Goal: Task Accomplishment & Management: Manage account settings

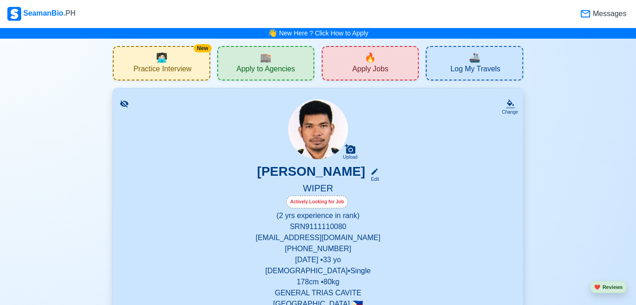
click at [322, 205] on div "Actively Looking for Job" at bounding box center [317, 202] width 62 height 13
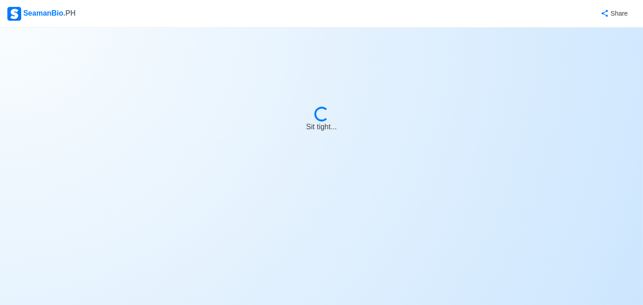
select select "Actively Looking for Job"
select select "Not Visible for Hiring"
select select "Single"
select select "[DEMOGRAPHIC_DATA]"
select select "PH"
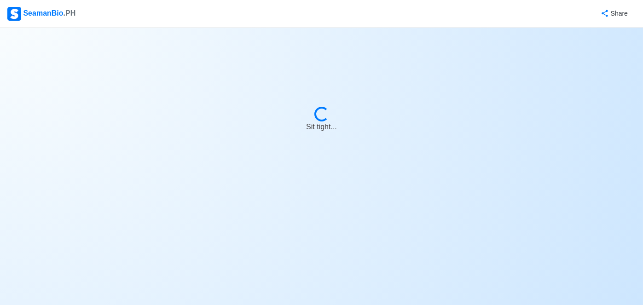
select select "2"
select select "0"
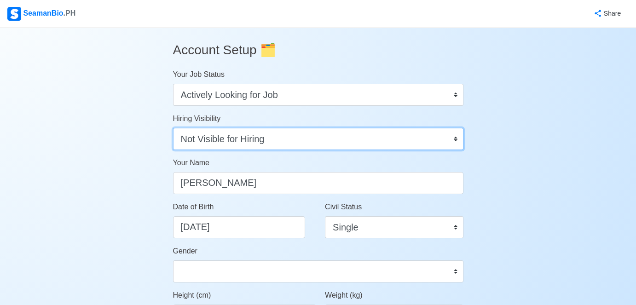
click at [355, 145] on select "Visible for Hiring Not Visible for Hiring" at bounding box center [318, 139] width 290 height 22
select select "Visible for Hiring"
click at [173, 128] on select "Visible for Hiring Not Visible for Hiring" at bounding box center [318, 139] width 290 height 22
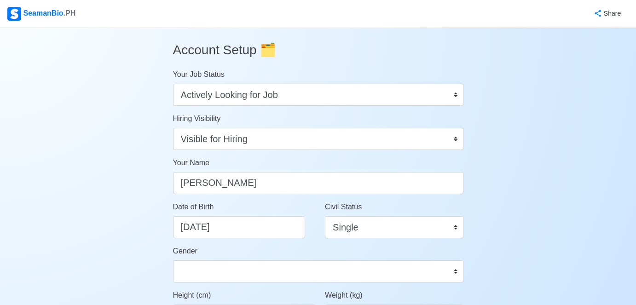
click at [194, 167] on label "Your Name" at bounding box center [191, 162] width 36 height 11
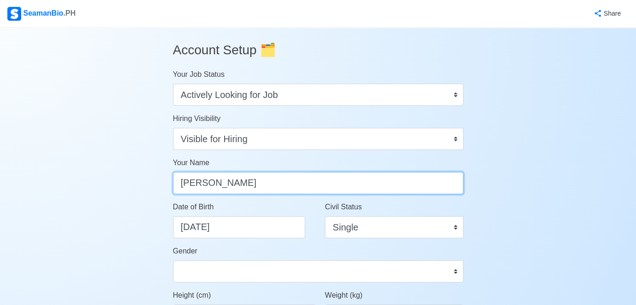
click at [194, 172] on input "[PERSON_NAME]" at bounding box center [318, 183] width 290 height 22
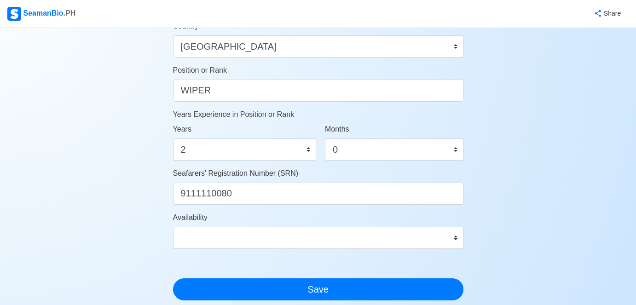
scroll to position [444, 0]
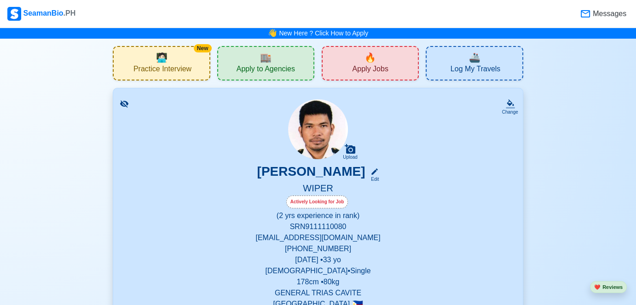
click at [372, 63] on span "🔥" at bounding box center [370, 58] width 12 height 14
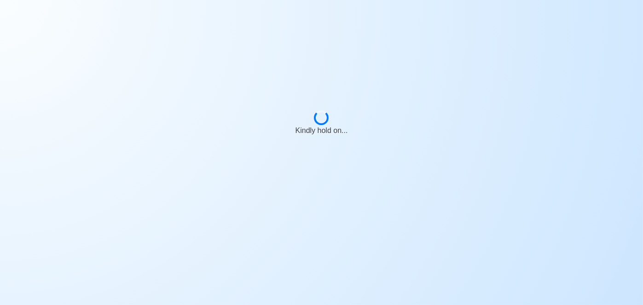
click at [372, 63] on div "Kindly hold on..." at bounding box center [321, 119] width 643 height 238
click at [423, 137] on div "Awaiting completion..." at bounding box center [321, 119] width 643 height 238
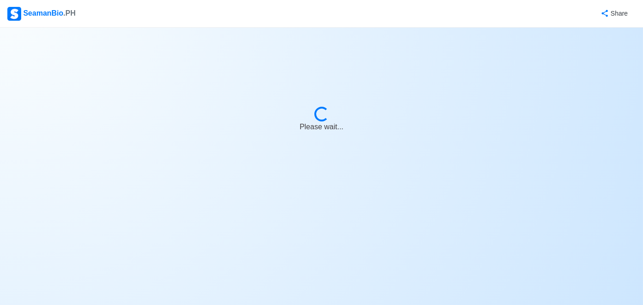
select select "Wiper"
